Goal: Check status

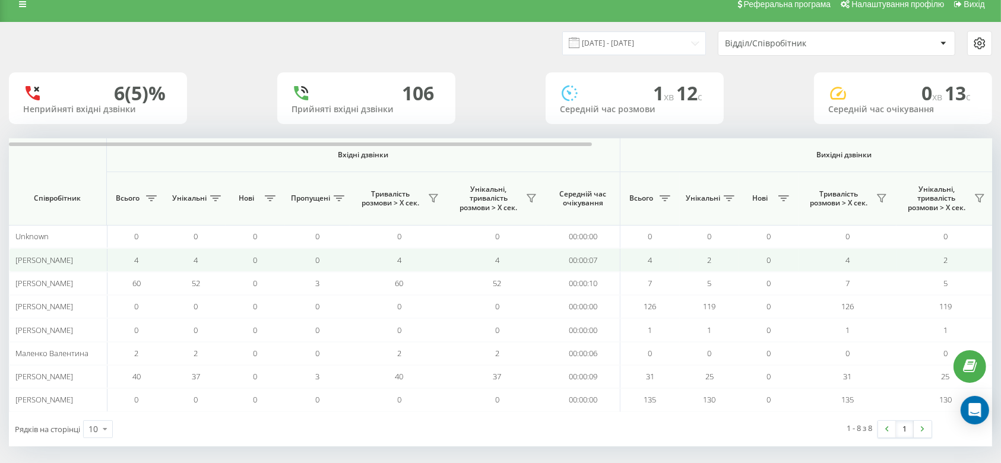
scroll to position [19, 0]
